Goal: Find specific page/section: Find specific page/section

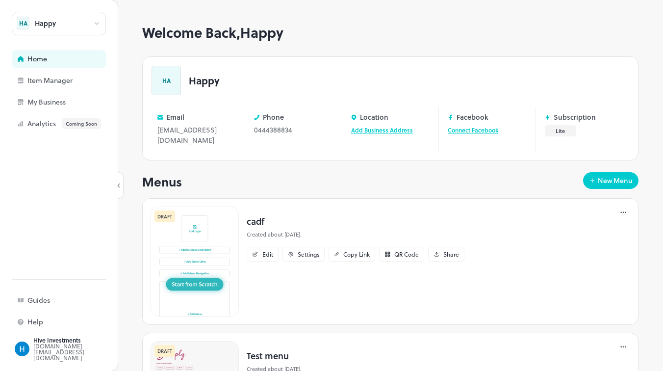
click at [76, 91] on div "Happy HA Home Item Manager My Business Analytics Coming Soon" at bounding box center [59, 72] width 94 height 121
click at [61, 81] on div "Item Manager" at bounding box center [76, 80] width 98 height 7
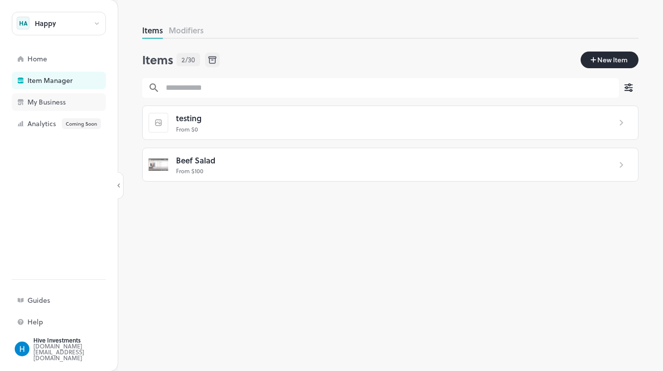
click at [53, 96] on div "My Business" at bounding box center [59, 102] width 94 height 18
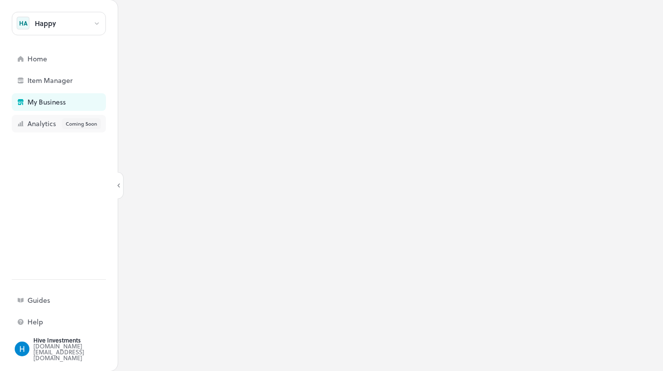
click at [31, 127] on div "Analytics Coming Soon" at bounding box center [76, 123] width 98 height 11
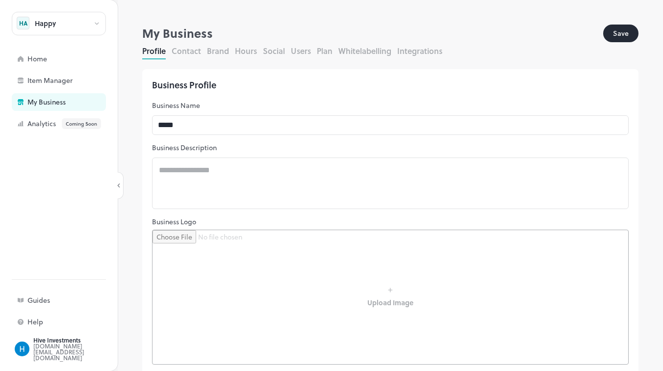
click at [188, 53] on button "Contact" at bounding box center [186, 50] width 29 height 11
